Goal: Navigation & Orientation: Find specific page/section

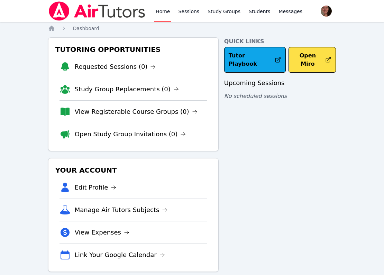
scroll to position [11, 0]
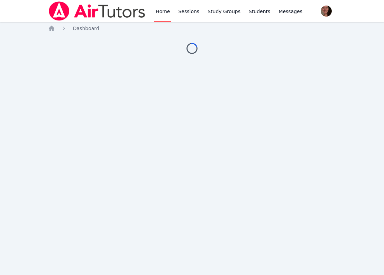
scroll to position [11, 0]
